Goal: Find specific fact

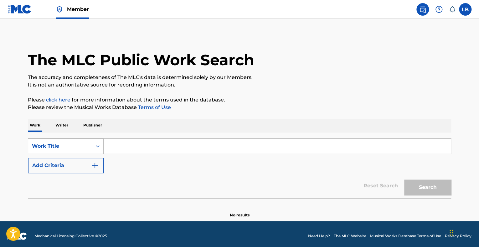
click at [73, 143] on div "Work Title" at bounding box center [60, 147] width 56 height 8
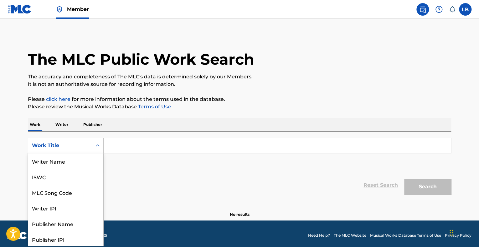
scroll to position [31, 0]
click at [60, 161] on div "MLC Song Code" at bounding box center [65, 162] width 75 height 16
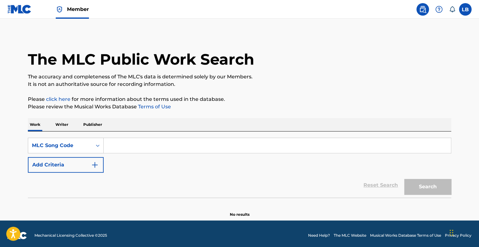
click at [133, 146] on input "Search Form" at bounding box center [277, 145] width 347 height 15
paste input "I19699"
type input "I19699"
click at [408, 190] on button "Search" at bounding box center [427, 187] width 47 height 16
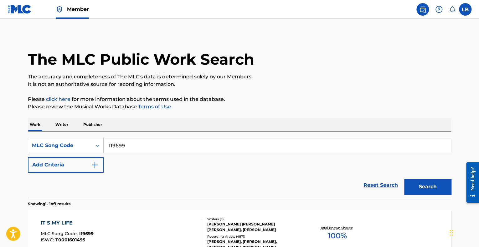
scroll to position [73, 0]
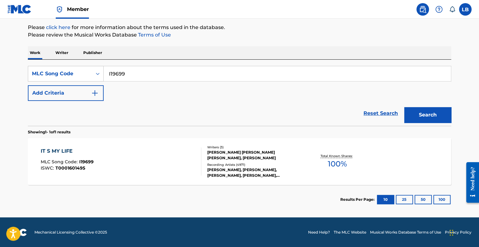
click at [171, 142] on div "IT S MY LIFE MLC Song Code : I19699 ISWC : T0001601495 Writers ( 3 ) [PERSON_NA…" at bounding box center [239, 161] width 423 height 47
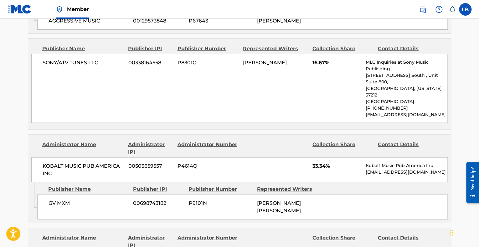
scroll to position [619, 0]
